Goal: Task Accomplishment & Management: Manage account settings

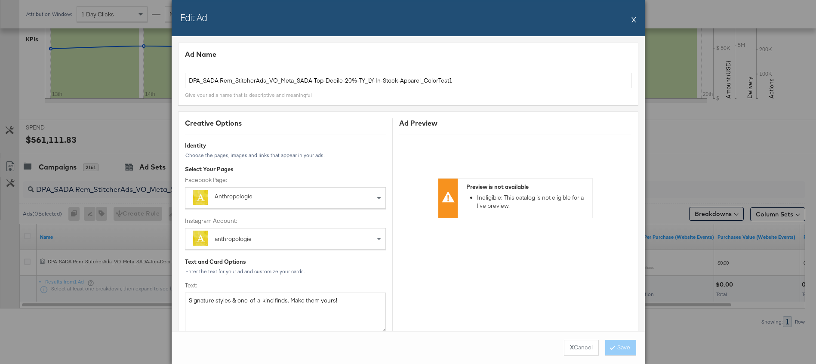
scroll to position [711, 0]
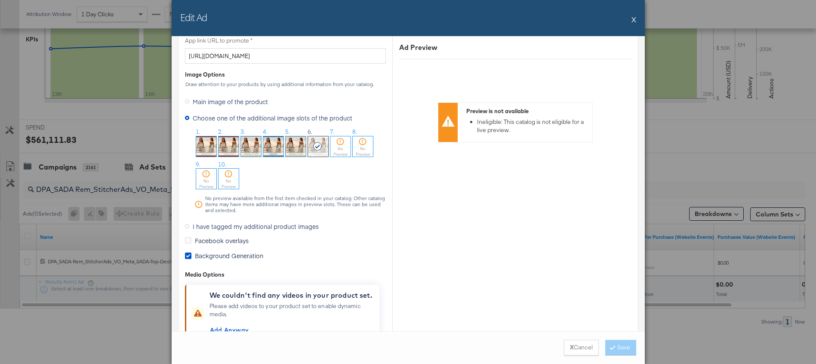
click at [634, 21] on button "X" at bounding box center [634, 19] width 5 height 17
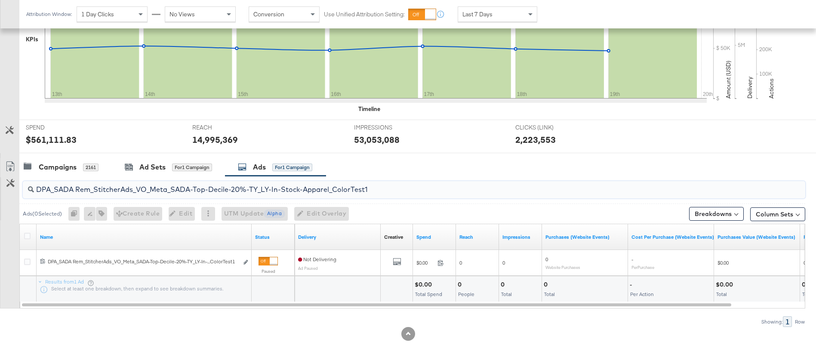
click at [304, 189] on input "DPA_SADA Rem_StitcherAds_VO_Meta_SADA-Top-Decile-20%-TY_LY-In-Stock-Apparel_Col…" at bounding box center [384, 186] width 700 height 17
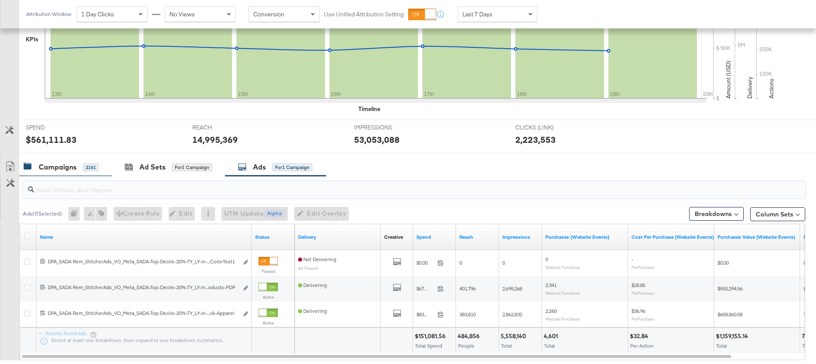
click at [62, 167] on div "Campaigns" at bounding box center [58, 167] width 38 height 10
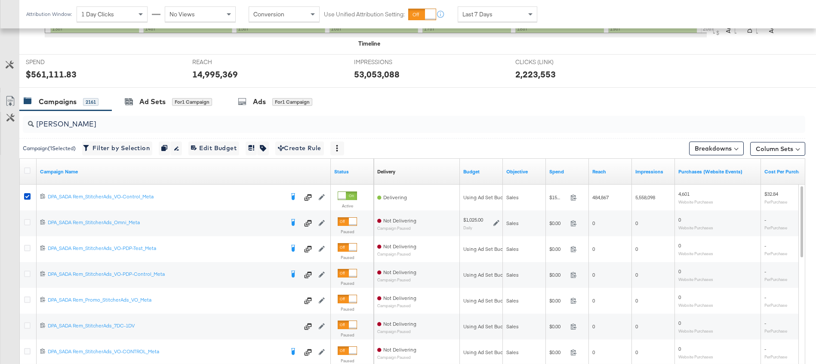
scroll to position [315, 0]
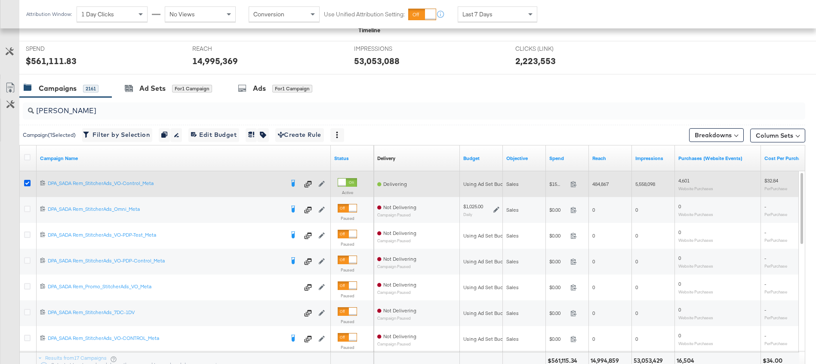
click at [27, 183] on icon at bounding box center [27, 183] width 6 height 6
click at [0, 0] on input "checkbox" at bounding box center [0, 0] width 0 height 0
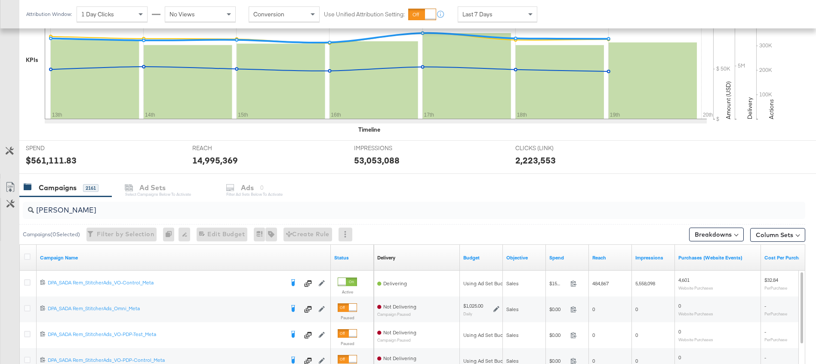
scroll to position [215, 0]
click at [62, 214] on input "[PERSON_NAME]" at bounding box center [384, 207] width 700 height 17
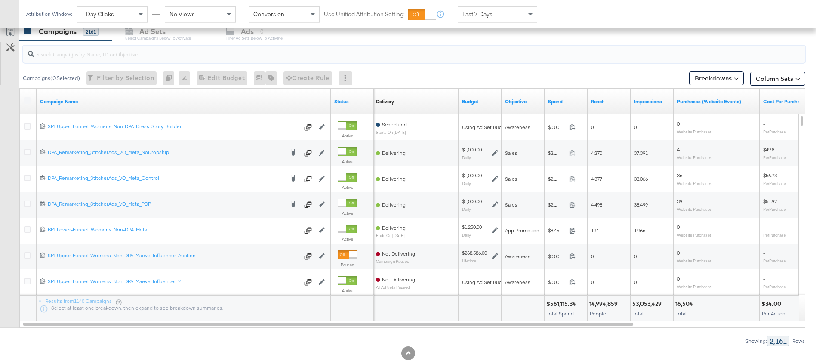
scroll to position [370, 0]
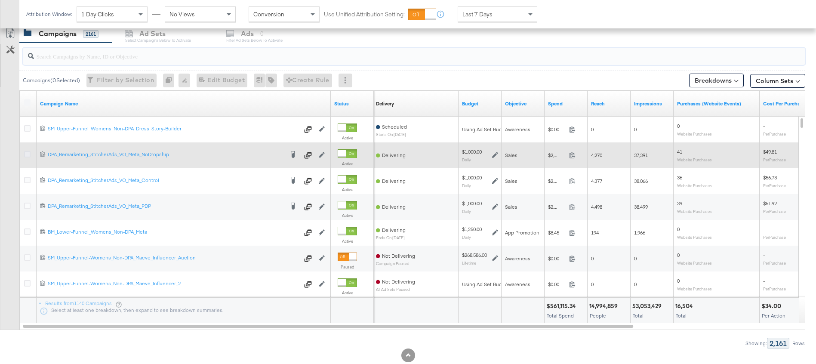
click at [27, 153] on icon at bounding box center [27, 154] width 6 height 6
click at [0, 0] on input "checkbox" at bounding box center [0, 0] width 0 height 0
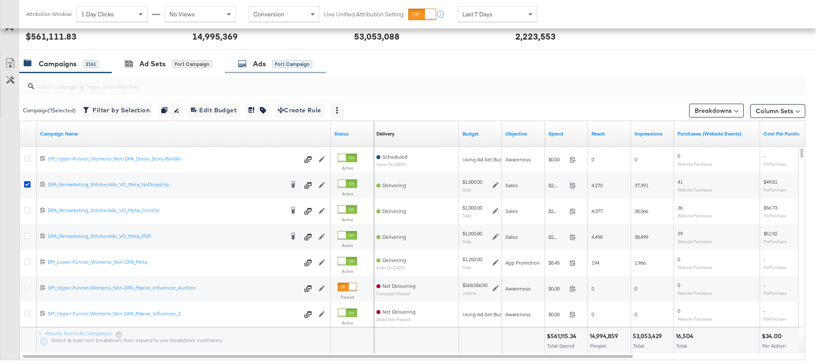
click at [262, 62] on div "Ads" at bounding box center [259, 64] width 13 height 10
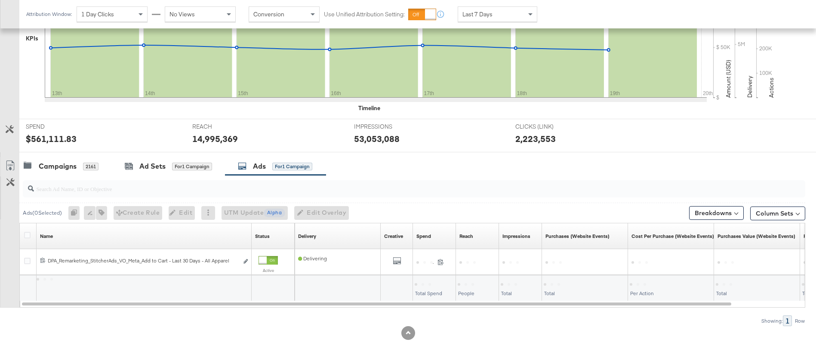
scroll to position [237, 0]
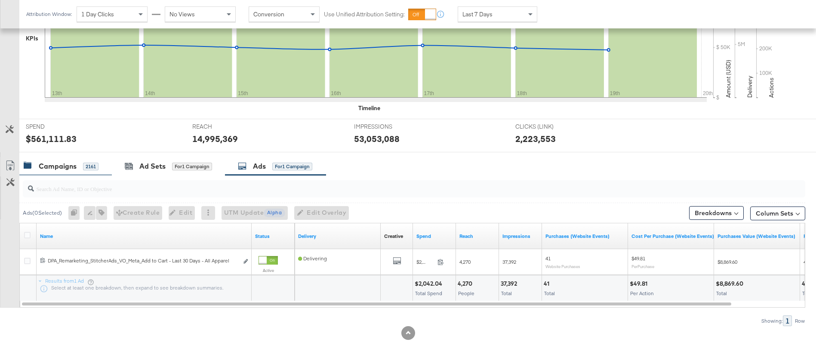
click at [73, 169] on div "Campaigns" at bounding box center [58, 166] width 38 height 10
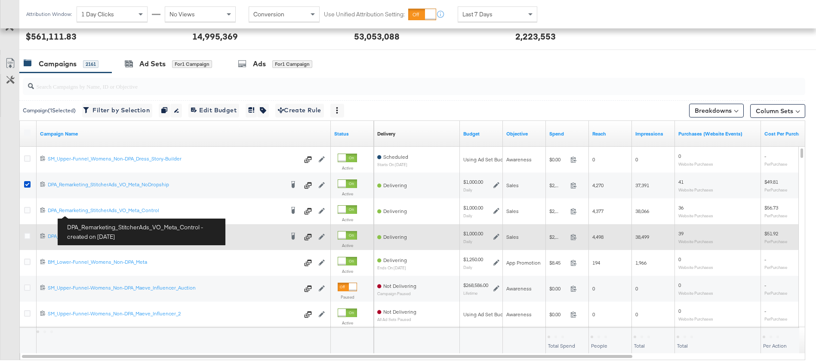
scroll to position [318, 0]
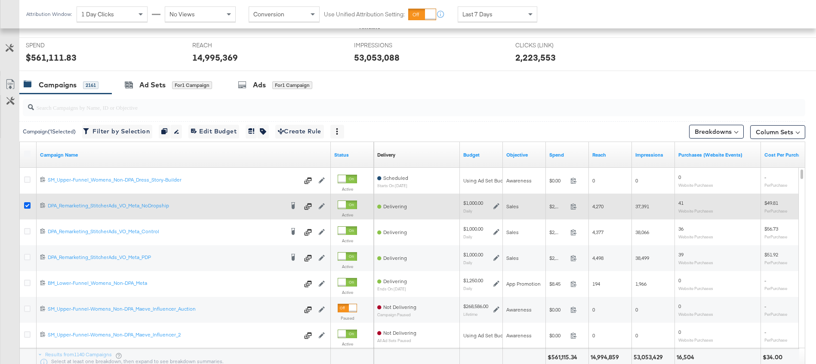
click at [27, 204] on icon at bounding box center [27, 205] width 6 height 6
click at [0, 0] on input "checkbox" at bounding box center [0, 0] width 0 height 0
click at [27, 204] on icon at bounding box center [27, 205] width 6 height 6
click at [0, 0] on input "checkbox" at bounding box center [0, 0] width 0 height 0
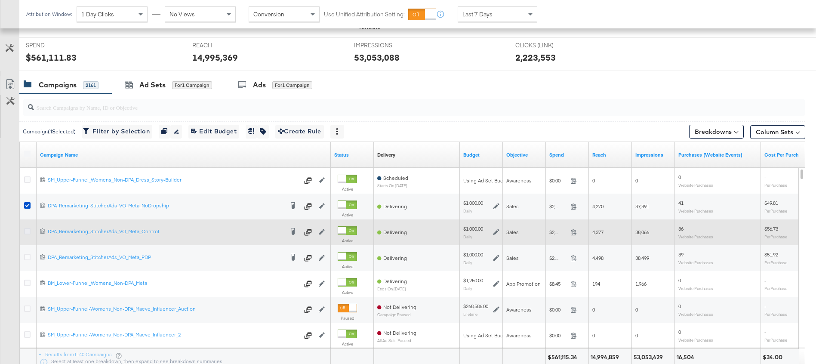
click at [28, 231] on icon at bounding box center [27, 231] width 6 height 6
click at [0, 0] on input "checkbox" at bounding box center [0, 0] width 0 height 0
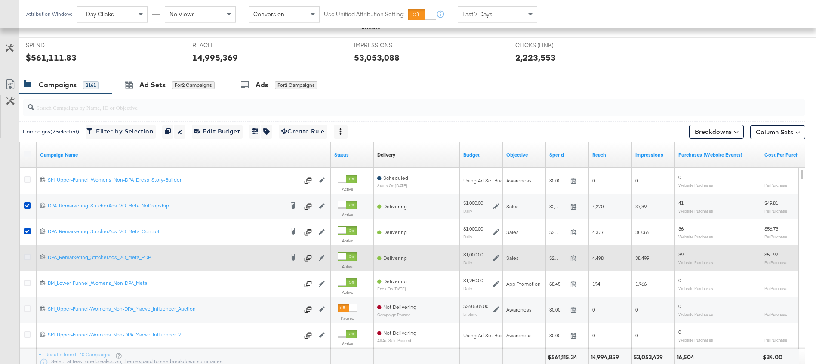
click at [28, 258] on icon at bounding box center [27, 257] width 6 height 6
click at [0, 0] on input "checkbox" at bounding box center [0, 0] width 0 height 0
